Goal: Task Accomplishment & Management: Use online tool/utility

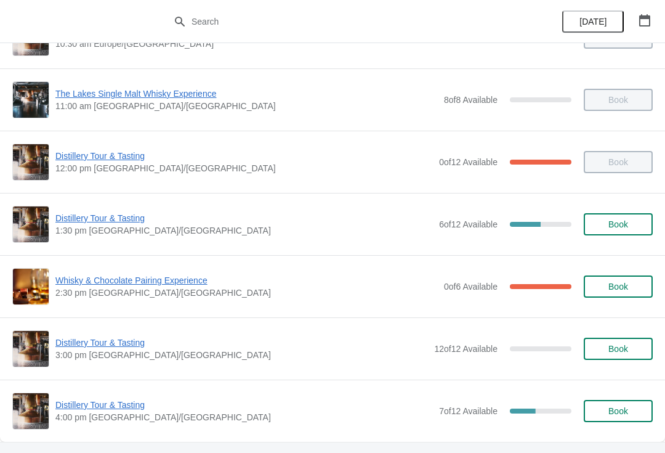
scroll to position [109, 0]
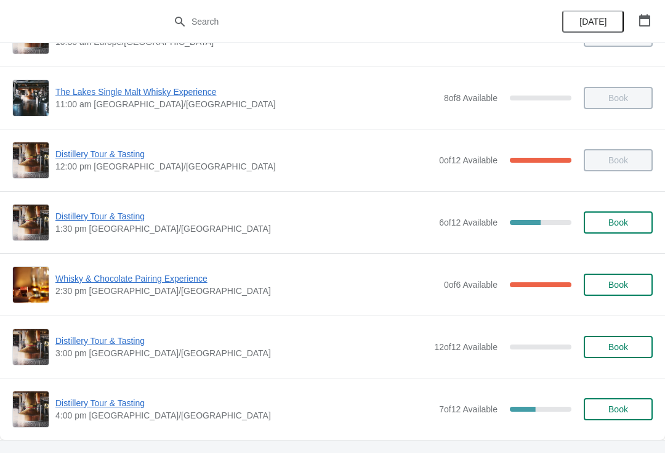
click at [107, 222] on span "Distillery Tour & Tasting" at bounding box center [244, 216] width 378 height 12
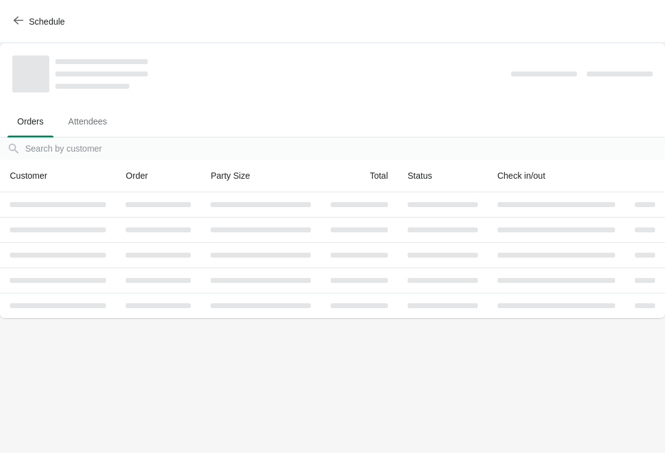
scroll to position [0, 0]
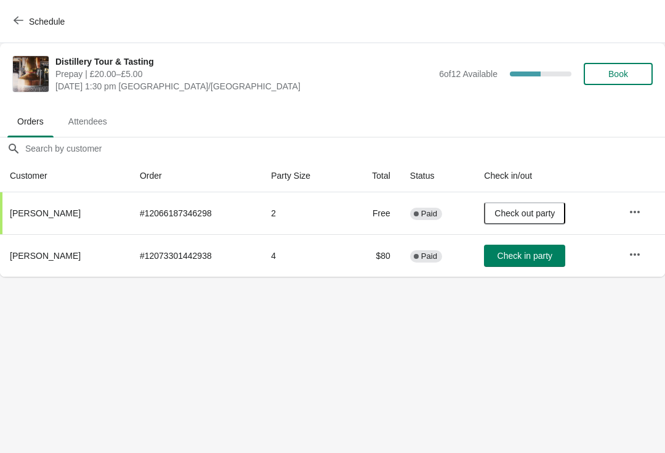
click at [623, 68] on button "Book" at bounding box center [618, 74] width 69 height 22
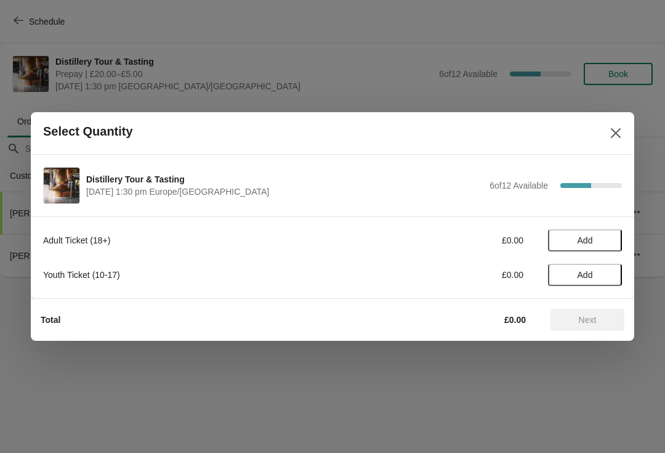
click at [583, 234] on button "Add" at bounding box center [585, 240] width 74 height 22
click at [609, 234] on icon at bounding box center [606, 240] width 13 height 13
click at [588, 320] on span "Next" at bounding box center [588, 320] width 18 height 10
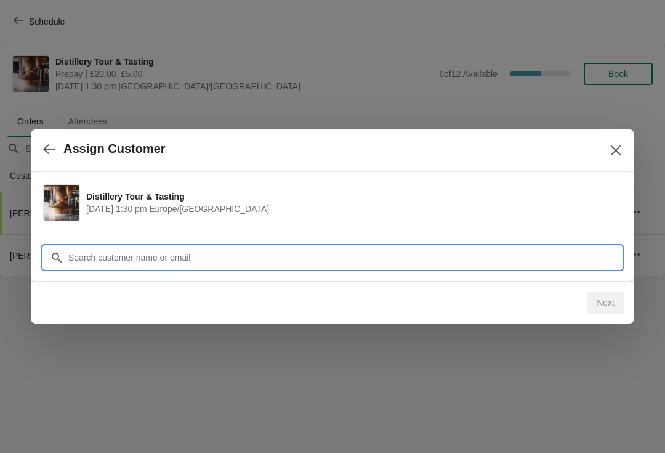
click at [291, 252] on input "Customer" at bounding box center [345, 257] width 555 height 22
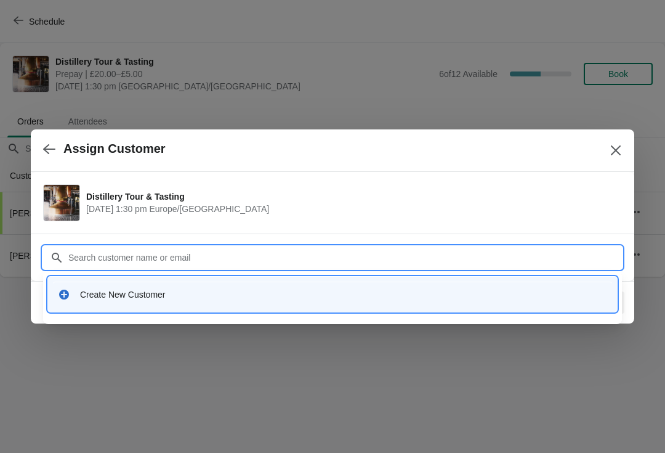
click at [145, 296] on div "Create New Customer" at bounding box center [343, 294] width 527 height 12
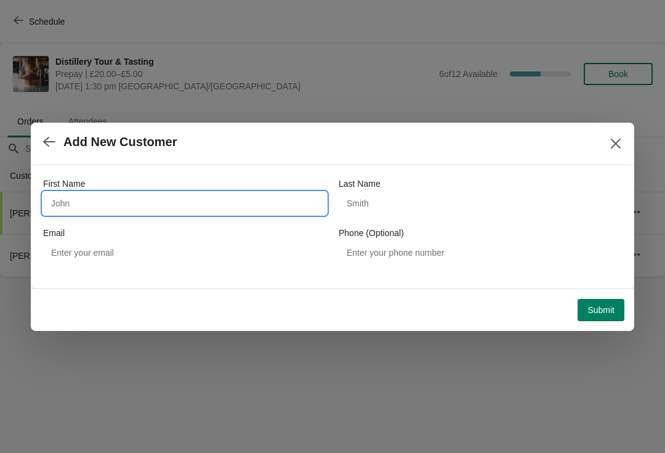
click at [193, 199] on input "First Name" at bounding box center [184, 203] width 283 height 22
type input "[PERSON_NAME]"
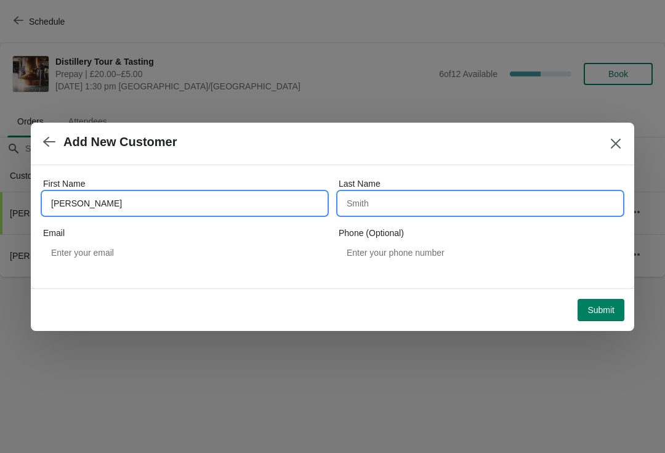
click at [411, 209] on input "Last Name" at bounding box center [480, 203] width 283 height 22
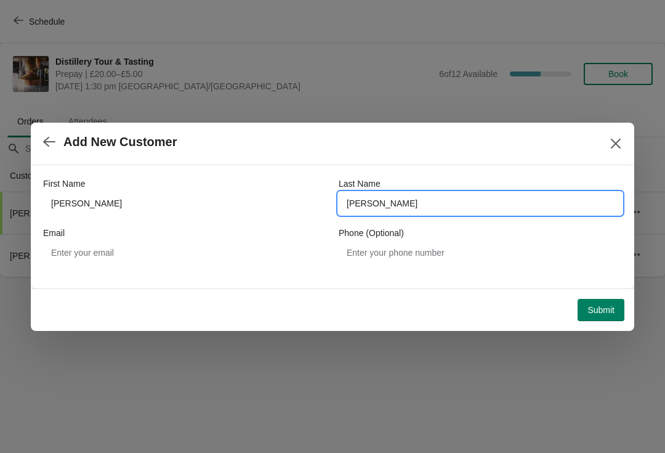
type input "[PERSON_NAME]"
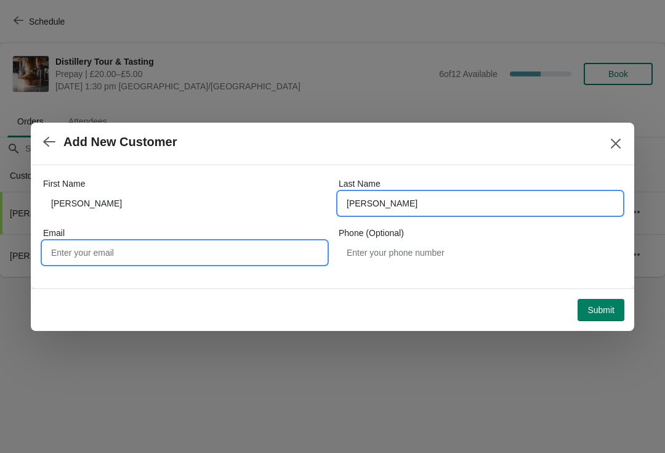
click at [137, 262] on input "Email" at bounding box center [184, 253] width 283 height 22
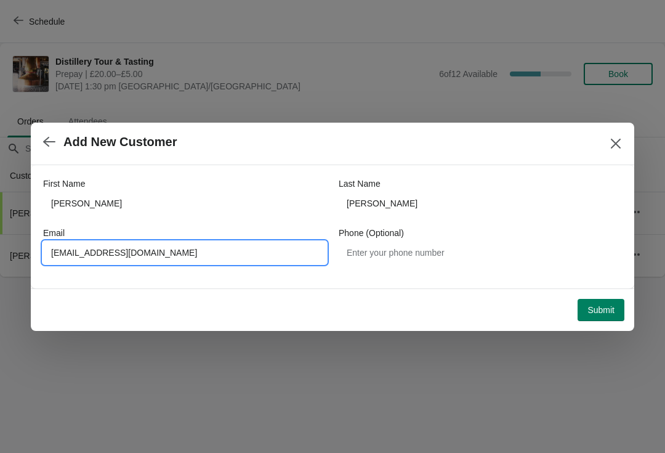
type input "[EMAIL_ADDRESS][DOMAIN_NAME]"
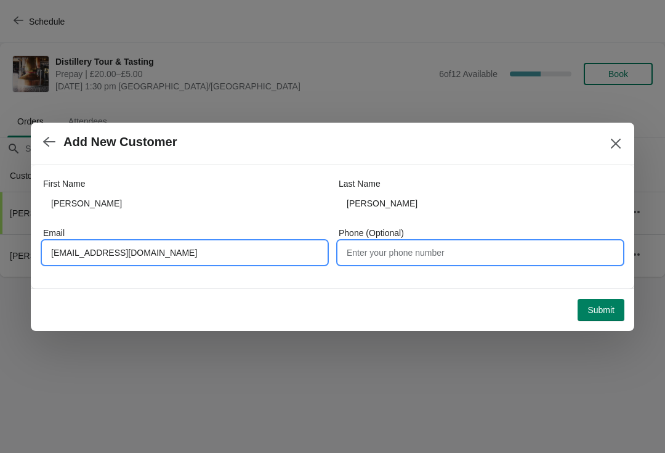
click at [436, 254] on input "Phone (Optional)" at bounding box center [480, 253] width 283 height 22
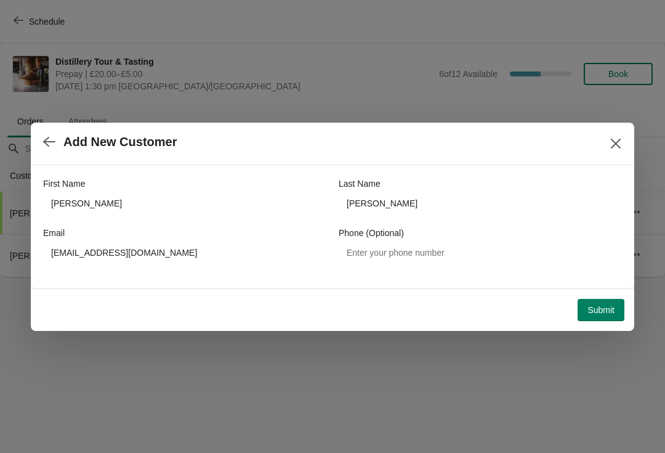
click at [599, 305] on span "Submit" at bounding box center [601, 310] width 27 height 10
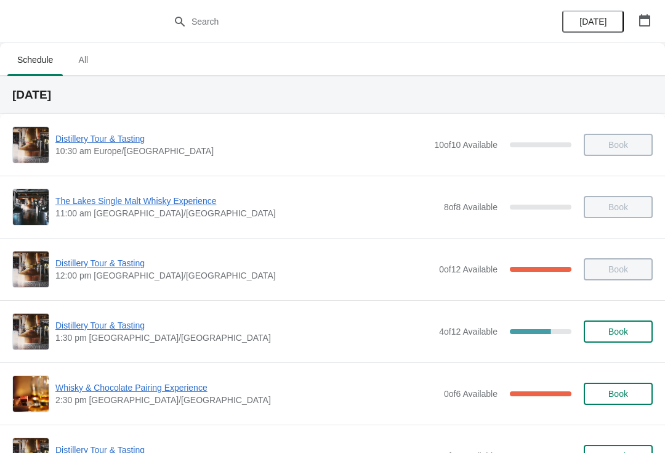
click at [116, 331] on span "Distillery Tour & Tasting" at bounding box center [244, 325] width 378 height 12
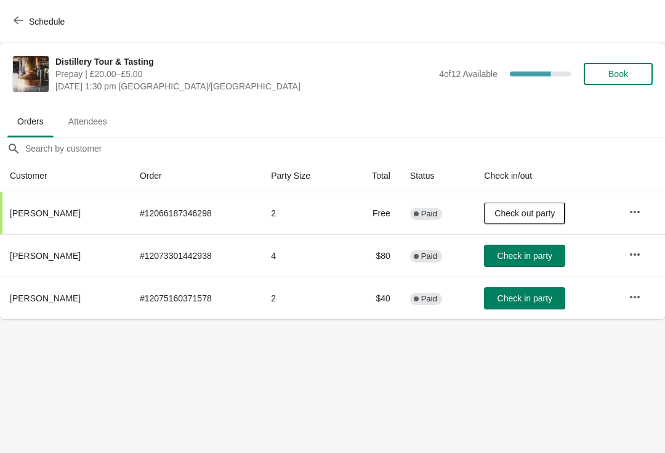
click at [531, 299] on span "Check in party" at bounding box center [525, 298] width 55 height 10
